Goal: Task Accomplishment & Management: Manage account settings

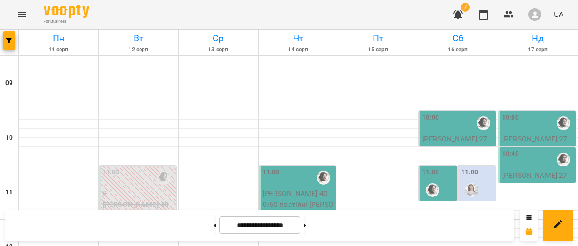
scroll to position [500, 0]
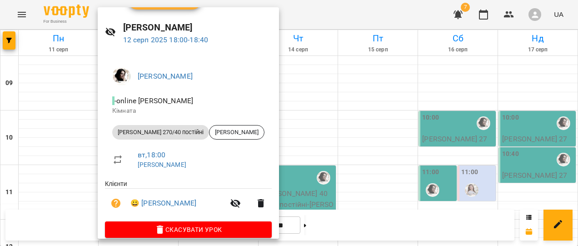
scroll to position [34, 0]
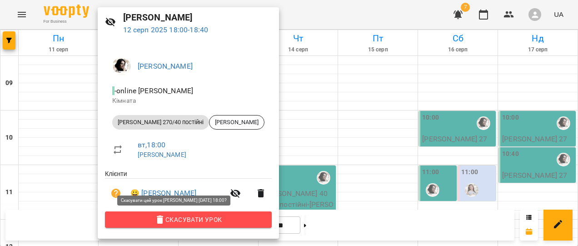
click at [198, 218] on span "Скасувати Урок" at bounding box center [188, 219] width 152 height 11
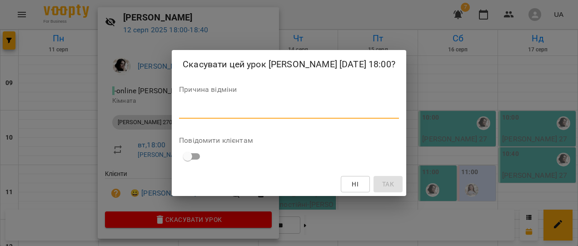
click at [284, 107] on textarea at bounding box center [289, 111] width 220 height 9
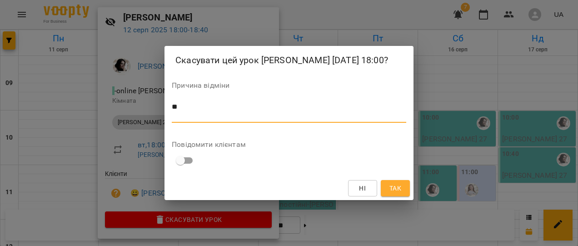
type textarea "*"
click at [404, 188] on button "Так" at bounding box center [395, 188] width 29 height 16
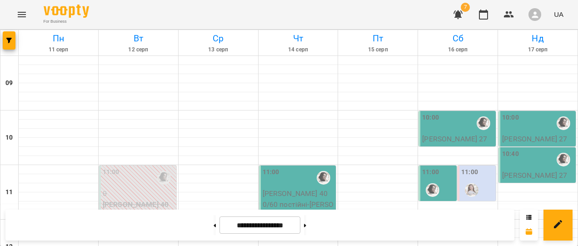
scroll to position [409, 0]
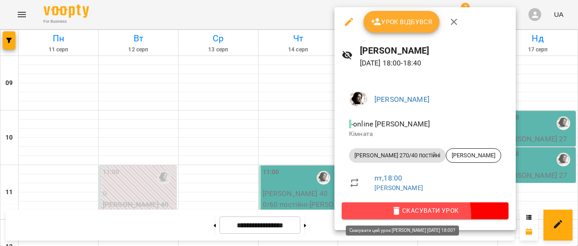
click at [398, 216] on button "Скасувати Урок" at bounding box center [425, 210] width 167 height 16
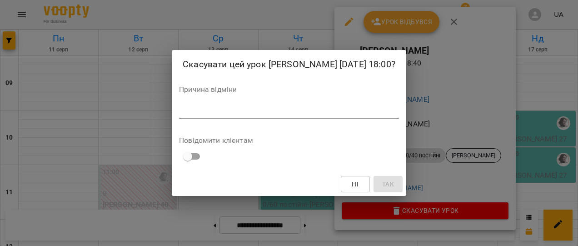
drag, startPoint x: 286, startPoint y: 121, endPoint x: 287, endPoint y: 115, distance: 5.5
click at [287, 115] on div "Причина відміни *" at bounding box center [289, 104] width 220 height 36
click at [287, 115] on textarea at bounding box center [289, 111] width 220 height 9
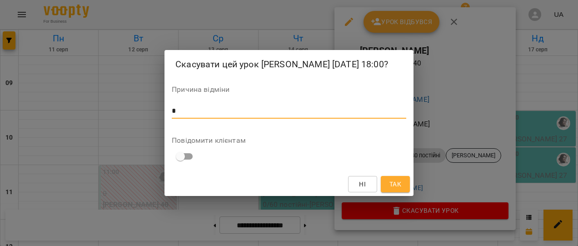
type textarea "*"
click at [392, 184] on span "Так" at bounding box center [395, 184] width 12 height 11
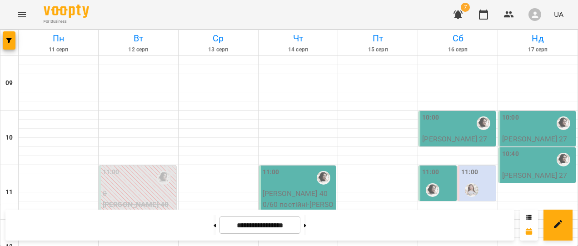
scroll to position [318, 0]
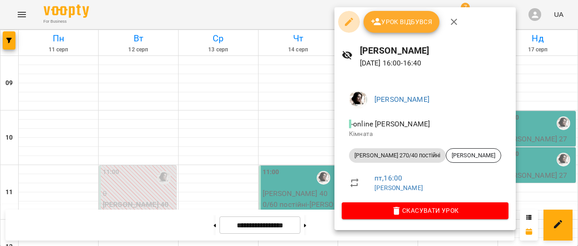
click at [346, 20] on icon "button" at bounding box center [348, 21] width 11 height 11
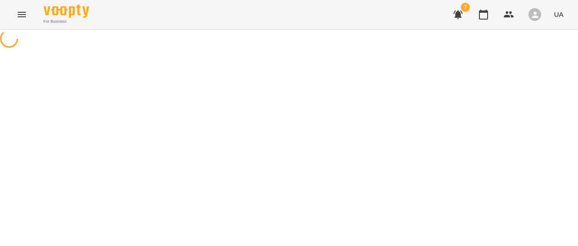
select select "**********"
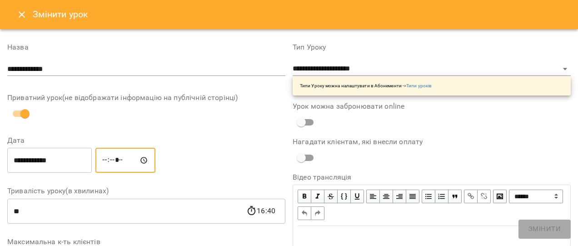
click at [116, 159] on input "*****" at bounding box center [125, 160] width 60 height 25
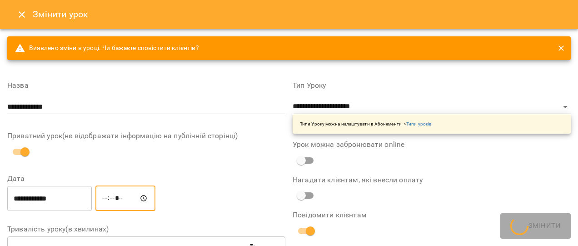
type input "*****"
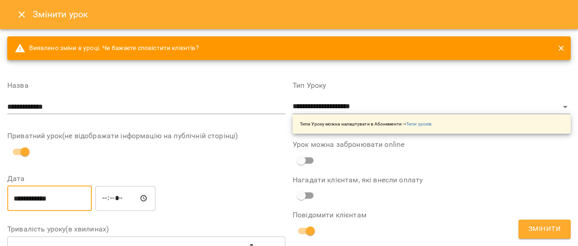
click at [41, 197] on input "**********" at bounding box center [49, 197] width 84 height 25
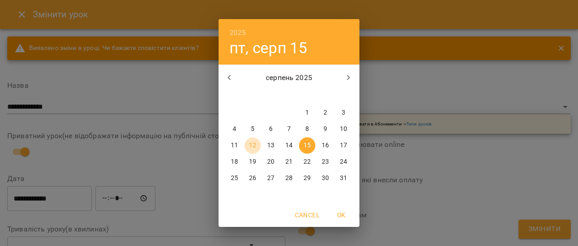
click at [247, 145] on span "12" at bounding box center [252, 145] width 16 height 9
type input "**********"
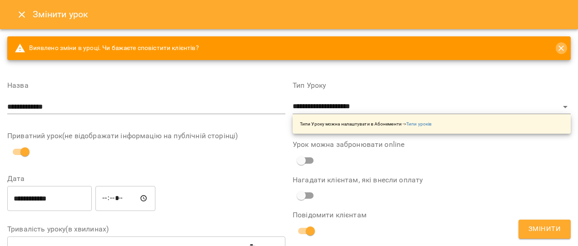
click at [556, 46] on icon "close" at bounding box center [560, 48] width 9 height 9
click at [547, 227] on span "Змінити" at bounding box center [544, 229] width 32 height 12
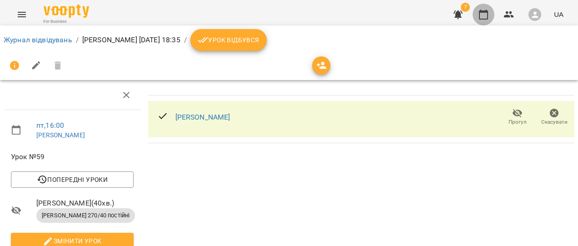
click at [480, 14] on icon "button" at bounding box center [483, 15] width 9 height 10
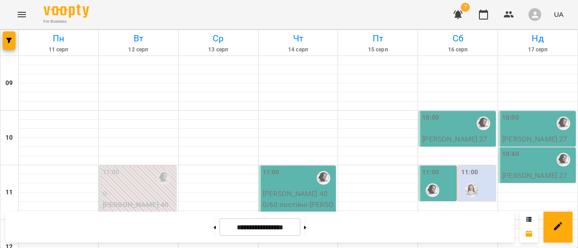
scroll to position [500, 0]
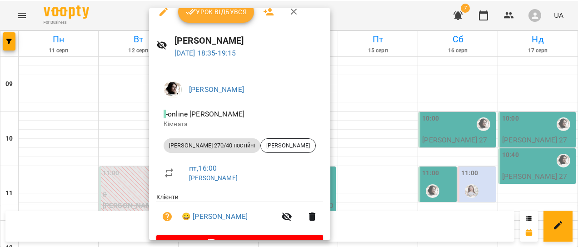
scroll to position [0, 0]
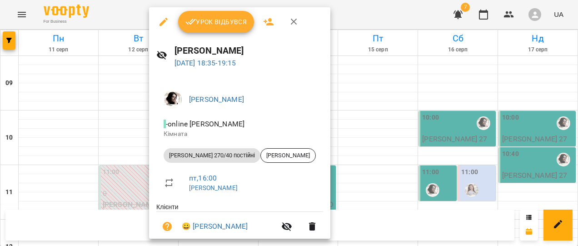
click at [231, 19] on span "Урок відбувся" at bounding box center [216, 21] width 62 height 11
